Goal: Task Accomplishment & Management: Manage account settings

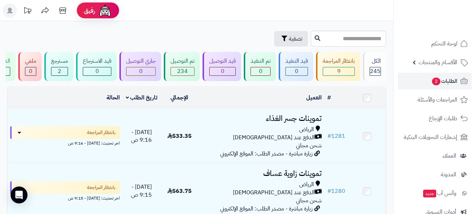
drag, startPoint x: 188, startPoint y: 28, endPoint x: 146, endPoint y: 9, distance: 46.2
click at [421, 82] on link "الطلبات 2" at bounding box center [435, 81] width 74 height 17
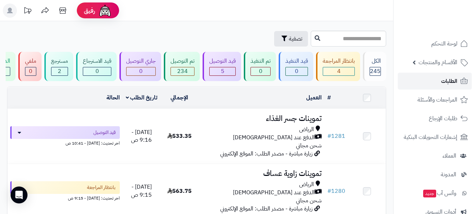
click at [431, 82] on link "الطلبات" at bounding box center [435, 81] width 74 height 17
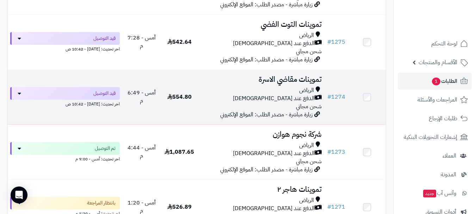
scroll to position [528, 0]
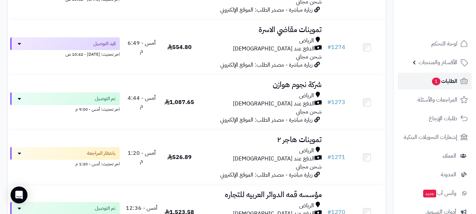
click at [458, 77] on link "الطلبات 1" at bounding box center [435, 81] width 74 height 17
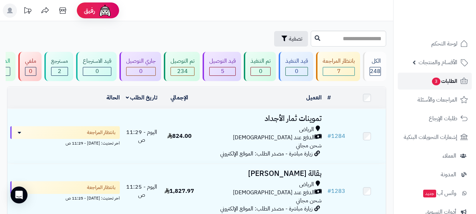
click at [415, 81] on link "الطلبات 3" at bounding box center [435, 81] width 74 height 17
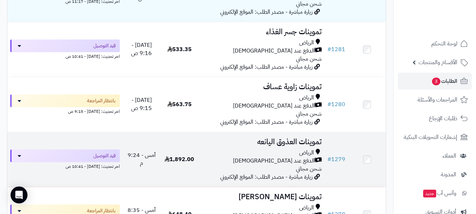
scroll to position [246, 0]
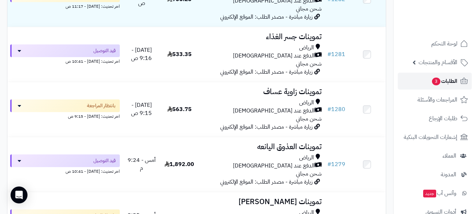
click at [442, 82] on span "الطلبات 3" at bounding box center [444, 81] width 26 height 10
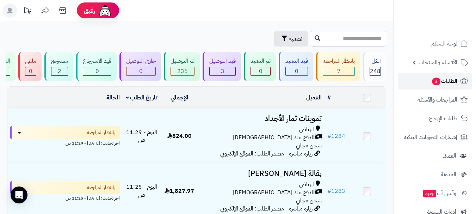
click at [425, 82] on link "الطلبات 3" at bounding box center [435, 81] width 74 height 17
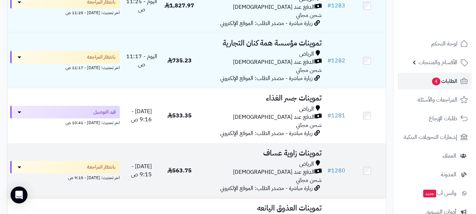
scroll to position [246, 0]
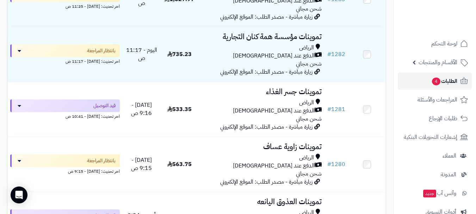
click at [429, 82] on link "الطلبات 4" at bounding box center [435, 81] width 74 height 17
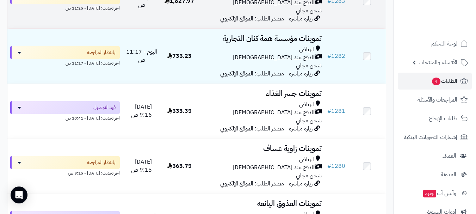
scroll to position [211, 0]
